Goal: Task Accomplishment & Management: Manage account settings

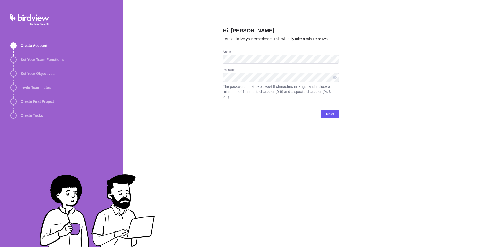
click at [204, 75] on div "Hi, Haitham! Let’s optimize your experience! This will only take a minute or tw…" at bounding box center [309, 123] width 371 height 247
click at [220, 106] on div "Hi, Haitham! Let’s optimize your experience! This will only take a minute or tw…" at bounding box center [309, 123] width 371 height 247
click at [332, 111] on span "Next" at bounding box center [330, 114] width 8 height 6
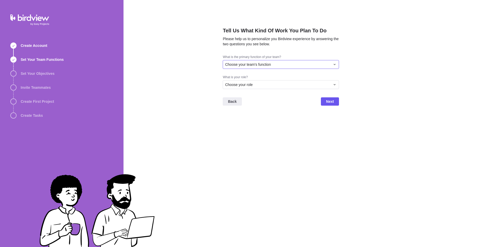
click at [259, 63] on span "Choose your team's function" at bounding box center [248, 64] width 46 height 5
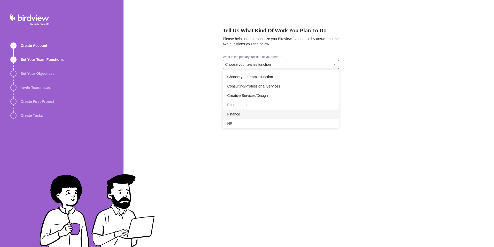
click at [248, 113] on div "Finance" at bounding box center [281, 113] width 116 height 9
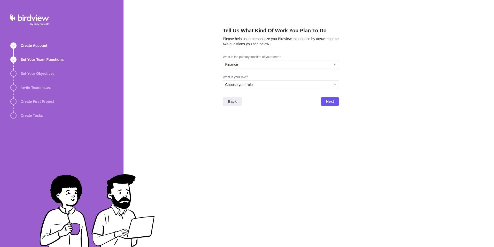
click at [240, 78] on div "What is your role?" at bounding box center [281, 77] width 116 height 5
click at [243, 83] on span "Choose your role" at bounding box center [239, 84] width 28 height 5
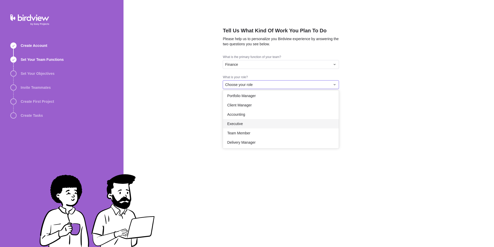
scroll to position [30, 0]
click at [256, 135] on div "Team Member" at bounding box center [281, 131] width 116 height 9
click at [242, 86] on span "Team Member" at bounding box center [236, 84] width 23 height 5
click at [196, 118] on div "Tell Us What Kind Of Work You Plan To Do Please help us to personalize you Bird…" at bounding box center [309, 123] width 371 height 247
click at [245, 84] on span "Team Member" at bounding box center [236, 84] width 23 height 5
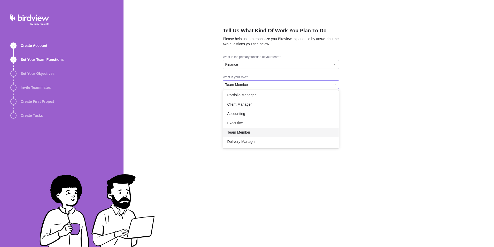
click at [245, 133] on span "Team Member" at bounding box center [238, 131] width 23 height 5
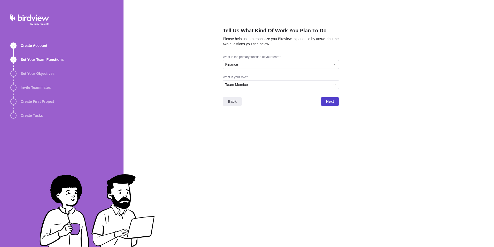
click at [330, 102] on span "Next" at bounding box center [330, 101] width 8 height 6
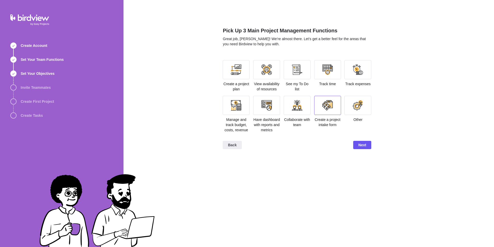
click at [328, 113] on div at bounding box center [327, 105] width 27 height 19
click at [295, 104] on div at bounding box center [297, 105] width 10 height 10
click at [261, 100] on div at bounding box center [266, 105] width 27 height 19
click at [228, 96] on div at bounding box center [236, 105] width 27 height 19
click at [241, 108] on div at bounding box center [236, 105] width 10 height 10
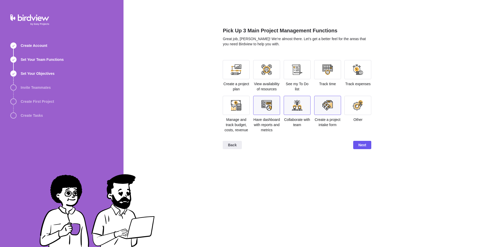
click at [273, 101] on div at bounding box center [266, 105] width 27 height 19
click at [298, 106] on div at bounding box center [297, 105] width 10 height 10
click at [315, 106] on div at bounding box center [327, 105] width 27 height 19
click at [362, 144] on span "Next" at bounding box center [362, 145] width 8 height 6
click at [354, 108] on div at bounding box center [358, 105] width 10 height 10
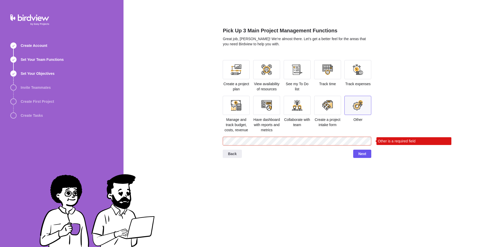
click at [349, 105] on div at bounding box center [357, 105] width 27 height 19
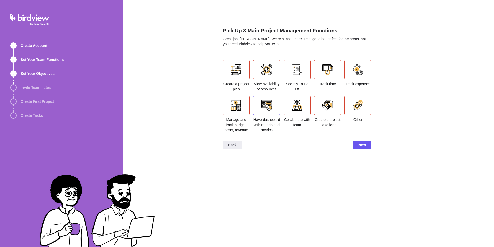
click at [262, 108] on div at bounding box center [267, 105] width 10 height 10
click at [233, 110] on div at bounding box center [236, 105] width 10 height 10
click at [356, 75] on div at bounding box center [357, 69] width 27 height 19
click at [353, 79] on div at bounding box center [357, 69] width 27 height 19
click at [237, 66] on div at bounding box center [236, 69] width 10 height 10
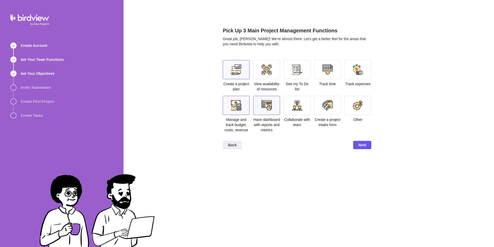
click at [278, 71] on div at bounding box center [266, 69] width 27 height 19
click at [358, 147] on span "Next" at bounding box center [362, 145] width 18 height 8
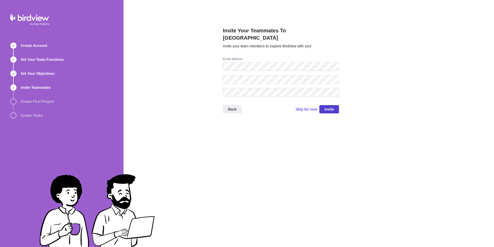
click at [331, 106] on span "Invite" at bounding box center [330, 109] width 10 height 6
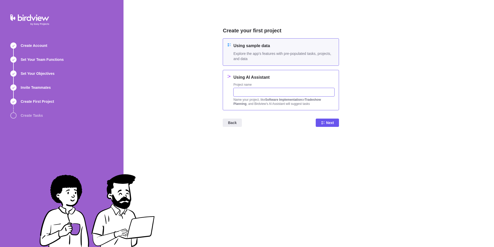
click at [261, 91] on input "text" at bounding box center [283, 92] width 101 height 9
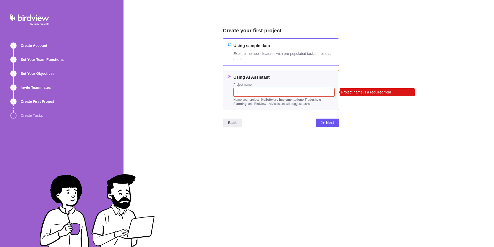
click at [254, 50] on div "Using sample data Explore the app's features with pre-populated tasks, projects…" at bounding box center [283, 52] width 101 height 19
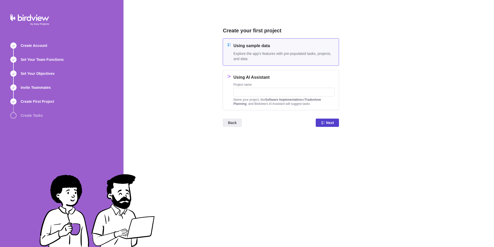
click at [319, 124] on span "Next" at bounding box center [327, 122] width 23 height 8
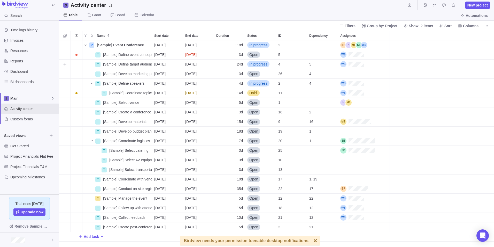
scroll to position [202, 431]
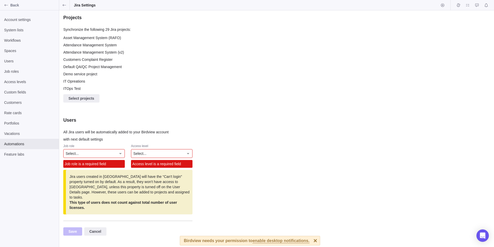
scroll to position [54, 125]
click at [94, 157] on div "Select..." at bounding box center [94, 153] width 62 height 9
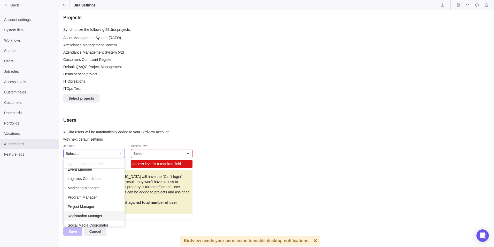
scroll to position [0, 0]
click at [92, 213] on span "Program Manager" at bounding box center [82, 212] width 29 height 5
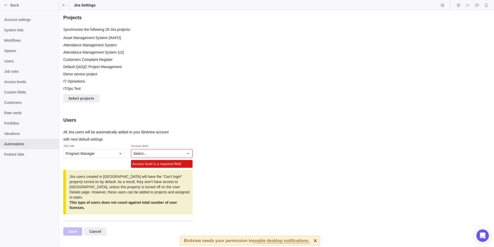
click at [135, 155] on span "Select..." at bounding box center [139, 153] width 13 height 5
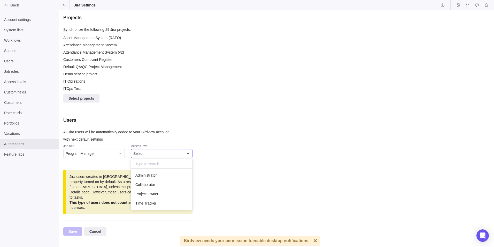
scroll to position [37, 57]
click at [143, 173] on span "Administrator" at bounding box center [145, 174] width 21 height 5
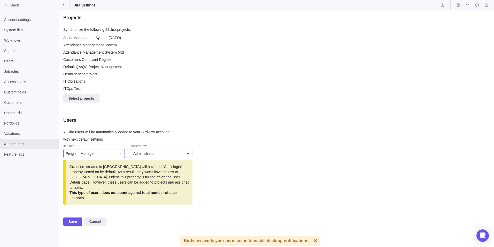
click at [91, 157] on div "Program Manager" at bounding box center [94, 153] width 62 height 9
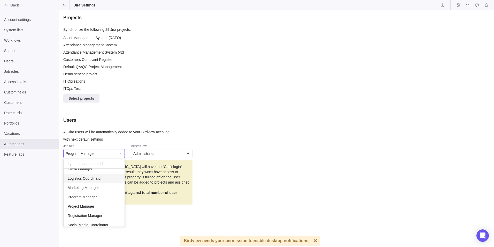
scroll to position [30, 0]
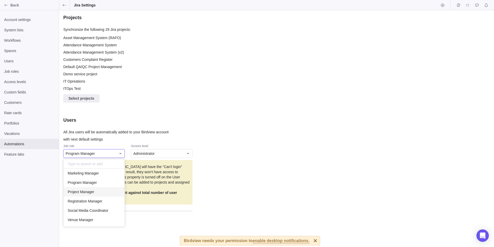
click at [90, 192] on span "Project Manager" at bounding box center [81, 191] width 27 height 5
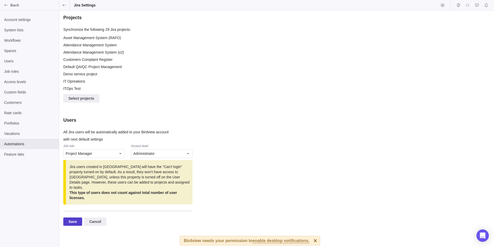
click at [74, 218] on span "Save" at bounding box center [72, 221] width 9 height 6
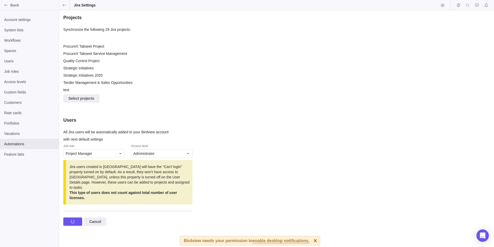
scroll to position [152, 0]
click at [77, 99] on span "Select projects" at bounding box center [81, 98] width 26 height 6
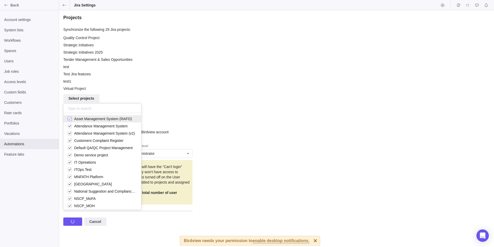
click at [69, 118] on div "grid" at bounding box center [70, 118] width 4 height 7
click at [70, 130] on div "grid" at bounding box center [70, 132] width 4 height 7
click at [71, 126] on div "grid" at bounding box center [70, 125] width 4 height 7
click at [69, 142] on div "grid" at bounding box center [70, 140] width 4 height 7
drag, startPoint x: 69, startPoint y: 147, endPoint x: 71, endPoint y: 156, distance: 9.7
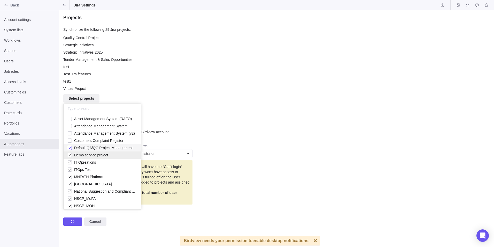
click at [69, 147] on div "grid" at bounding box center [70, 147] width 4 height 7
click at [71, 156] on div "grid" at bounding box center [70, 154] width 4 height 7
click at [69, 164] on div "grid" at bounding box center [70, 161] width 4 height 7
click at [70, 171] on div "grid" at bounding box center [70, 169] width 4 height 7
click at [70, 176] on div "grid" at bounding box center [70, 176] width 4 height 7
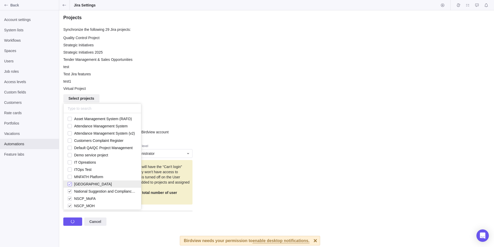
click at [69, 183] on div "grid" at bounding box center [70, 183] width 4 height 7
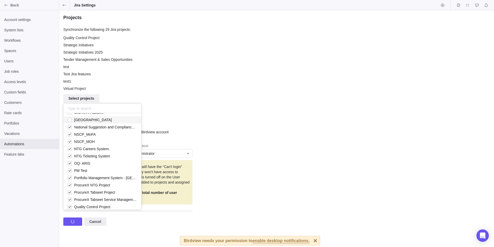
scroll to position [118, 0]
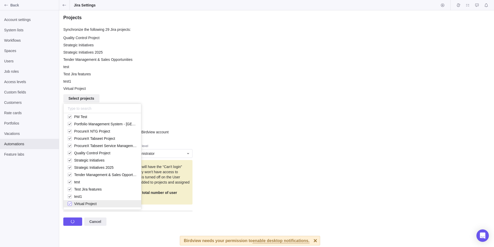
click at [71, 202] on div "grid" at bounding box center [70, 203] width 4 height 7
click at [71, 196] on div "grid" at bounding box center [70, 196] width 4 height 7
click at [71, 190] on div "grid" at bounding box center [70, 188] width 4 height 7
click at [71, 182] on div "grid" at bounding box center [70, 181] width 4 height 7
click at [68, 174] on div "grid" at bounding box center [70, 174] width 4 height 7
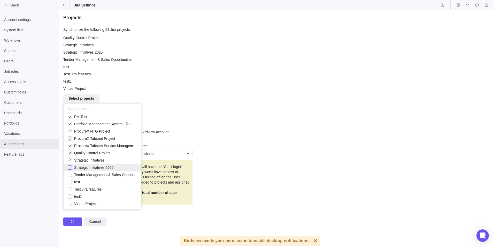
click at [68, 166] on div "grid" at bounding box center [70, 167] width 4 height 7
click at [70, 160] on div "grid" at bounding box center [70, 159] width 4 height 7
click at [70, 153] on div "grid" at bounding box center [70, 152] width 4 height 7
click at [68, 144] on div "grid" at bounding box center [70, 145] width 4 height 7
click at [68, 139] on div "grid" at bounding box center [70, 138] width 4 height 7
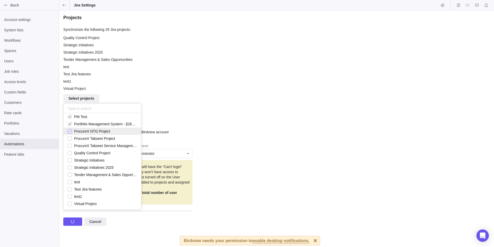
click at [71, 131] on div "grid" at bounding box center [70, 130] width 4 height 7
click at [70, 126] on div "grid" at bounding box center [70, 123] width 4 height 7
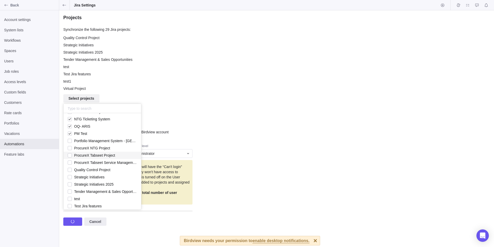
scroll to position [92, 0]
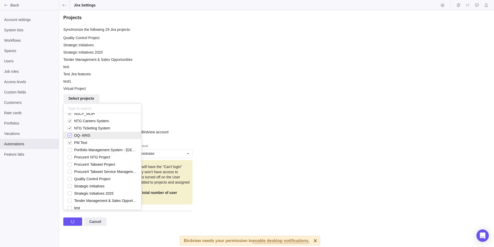
click at [70, 136] on div "grid" at bounding box center [70, 135] width 4 height 7
click at [68, 141] on div "grid" at bounding box center [70, 142] width 4 height 7
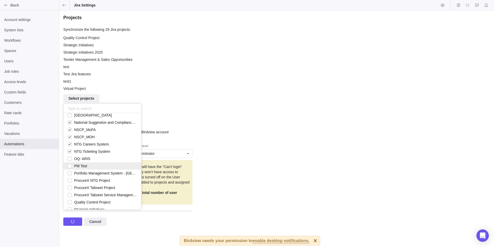
scroll to position [40, 0]
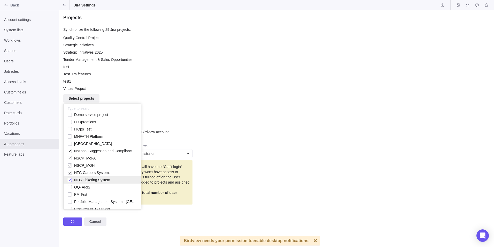
click at [70, 181] on div "grid" at bounding box center [70, 179] width 4 height 7
click at [72, 172] on span "NTG Careers System." at bounding box center [91, 172] width 38 height 7
click at [71, 164] on div "grid" at bounding box center [70, 165] width 4 height 7
click at [70, 156] on div "grid" at bounding box center [70, 157] width 4 height 7
click at [69, 150] on div "grid" at bounding box center [70, 150] width 4 height 7
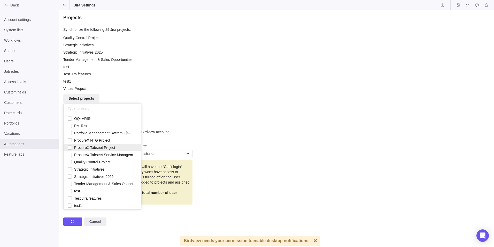
scroll to position [118, 0]
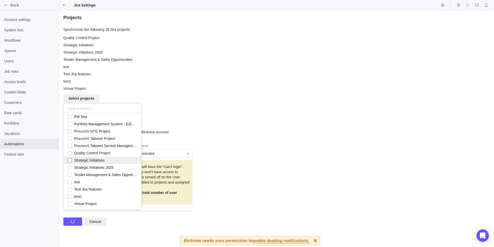
click at [68, 160] on div "grid" at bounding box center [70, 159] width 4 height 7
click at [145, 227] on div "Projects Synchronize the following 29 Jira projects: ProcureX Tabseet Service M…" at bounding box center [276, 128] width 435 height 236
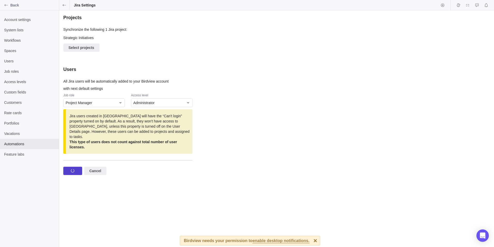
click at [76, 166] on span "Save" at bounding box center [72, 170] width 19 height 8
click at [93, 167] on span "Cancel" at bounding box center [95, 170] width 12 height 6
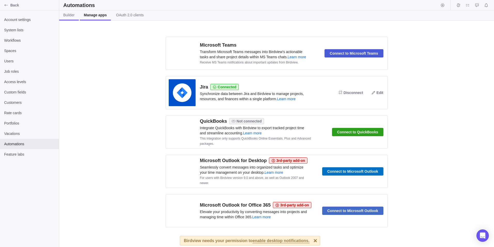
click at [67, 12] on link "Builder" at bounding box center [69, 15] width 20 height 10
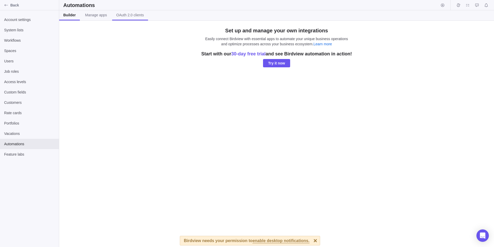
click at [126, 17] on span "OAuth 2.0 clients" at bounding box center [130, 14] width 28 height 5
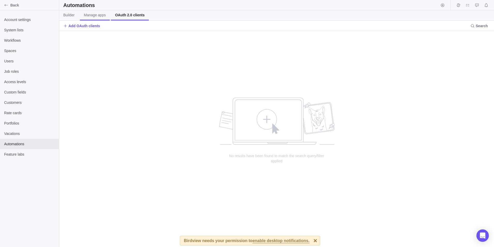
click at [82, 14] on link "Manage apps" at bounding box center [95, 15] width 30 height 10
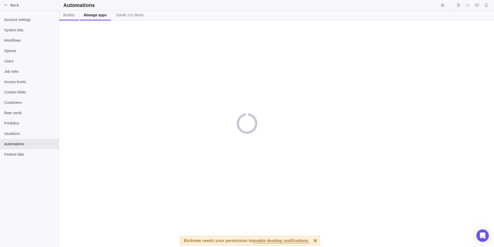
click at [68, 13] on span "Builder" at bounding box center [68, 14] width 11 height 5
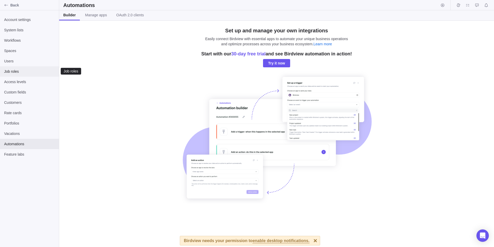
click at [20, 72] on span "Job roles" at bounding box center [29, 71] width 51 height 5
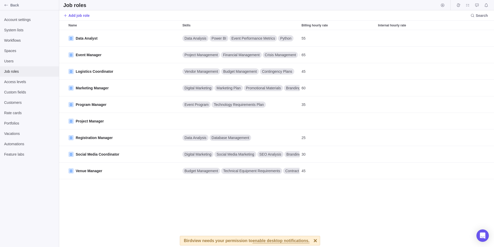
scroll to position [213, 431]
click at [22, 62] on span "Users" at bounding box center [29, 60] width 51 height 5
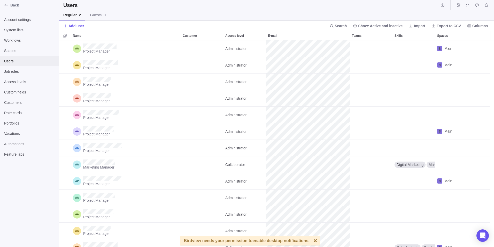
scroll to position [202, 431]
click at [28, 52] on span "Spaces" at bounding box center [29, 50] width 51 height 5
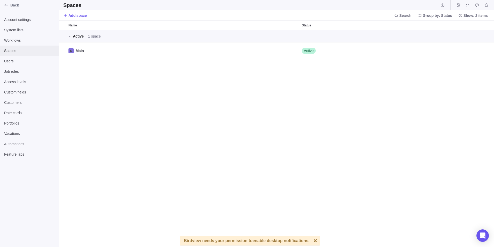
scroll to position [213, 431]
click at [125, 54] on div "Main" at bounding box center [182, 50] width 233 height 16
click at [468, 52] on icon "Edit" at bounding box center [470, 51] width 4 height 4
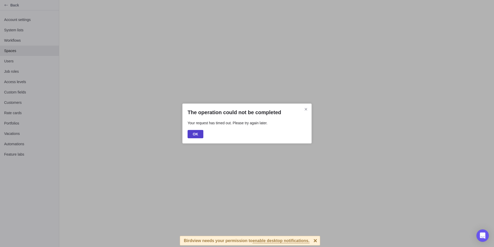
click at [198, 134] on span "OK" at bounding box center [196, 134] width 16 height 8
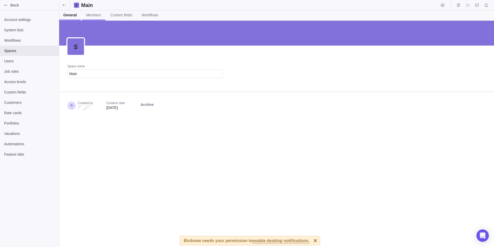
click at [92, 17] on span "Members" at bounding box center [93, 14] width 15 height 5
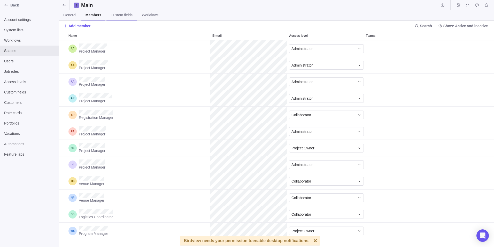
scroll to position [202, 431]
click at [116, 16] on span "Custom fields" at bounding box center [122, 14] width 22 height 5
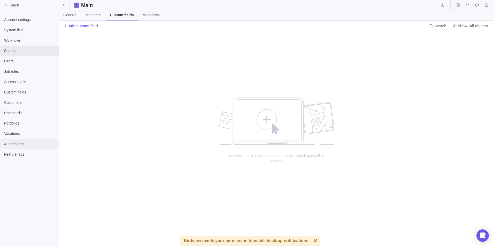
click at [25, 143] on span "Automations" at bounding box center [29, 143] width 51 height 5
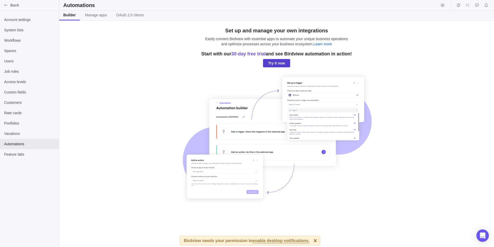
click at [283, 65] on span "Try it now" at bounding box center [276, 63] width 17 height 6
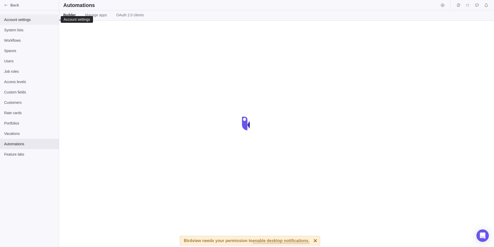
click at [24, 21] on span "Account settings" at bounding box center [29, 19] width 51 height 5
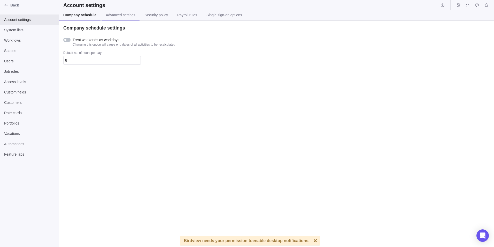
click at [121, 18] on link "Advanced settings" at bounding box center [121, 15] width 38 height 10
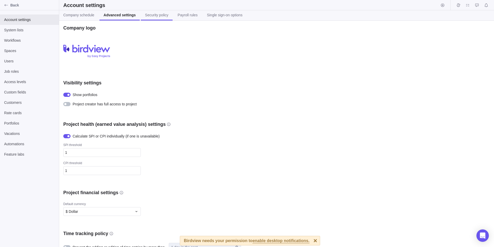
click at [158, 17] on span "Security policy" at bounding box center [156, 14] width 23 height 5
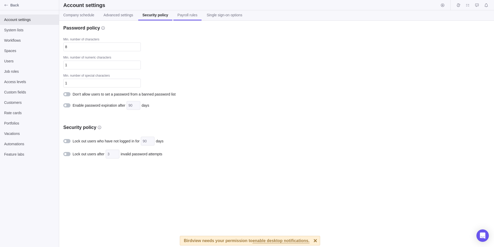
click at [190, 17] on span "Payroll rules" at bounding box center [188, 14] width 20 height 5
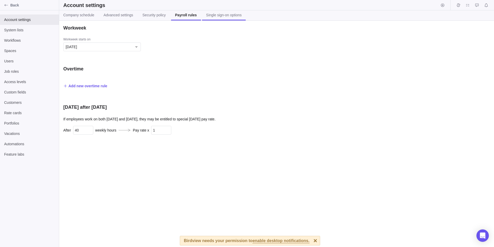
click at [217, 17] on span "Single sign-on options" at bounding box center [224, 14] width 36 height 5
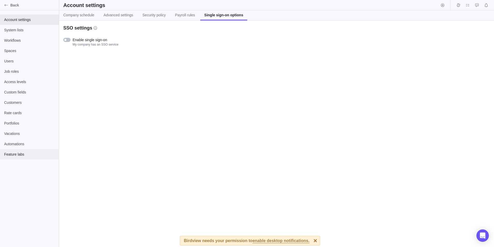
click at [27, 150] on div "Feature labs" at bounding box center [29, 154] width 59 height 10
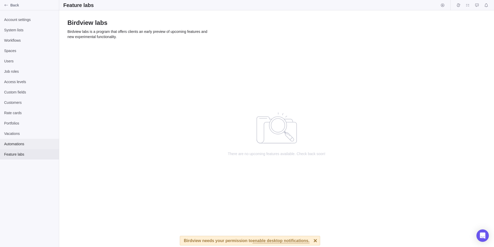
click at [35, 142] on span "Automations" at bounding box center [29, 143] width 51 height 5
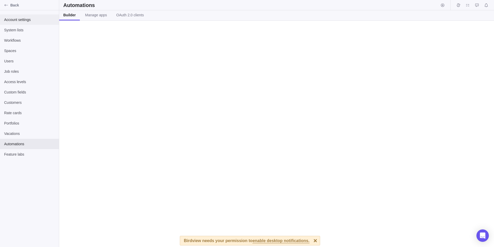
click at [20, 21] on span "Account settings" at bounding box center [29, 19] width 51 height 5
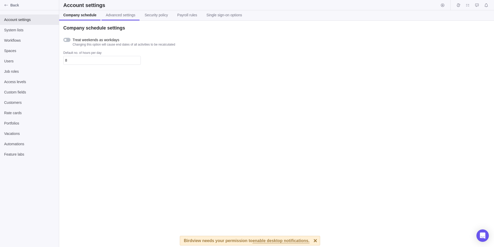
click at [114, 15] on span "Advanced settings" at bounding box center [120, 14] width 29 height 5
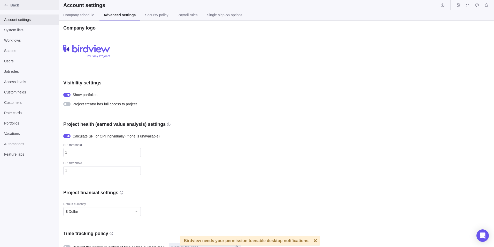
click at [6, 6] on icon "Back" at bounding box center [6, 5] width 4 height 4
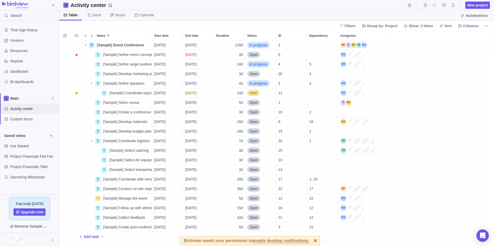
scroll to position [202, 431]
click at [24, 73] on span "Dashboard" at bounding box center [33, 71] width 47 height 5
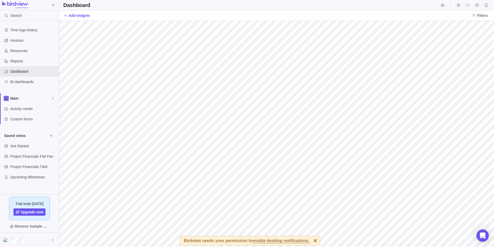
click at [177, 13] on div "Add widgets Filters" at bounding box center [276, 15] width 435 height 10
